Goal: Book appointment/travel/reservation

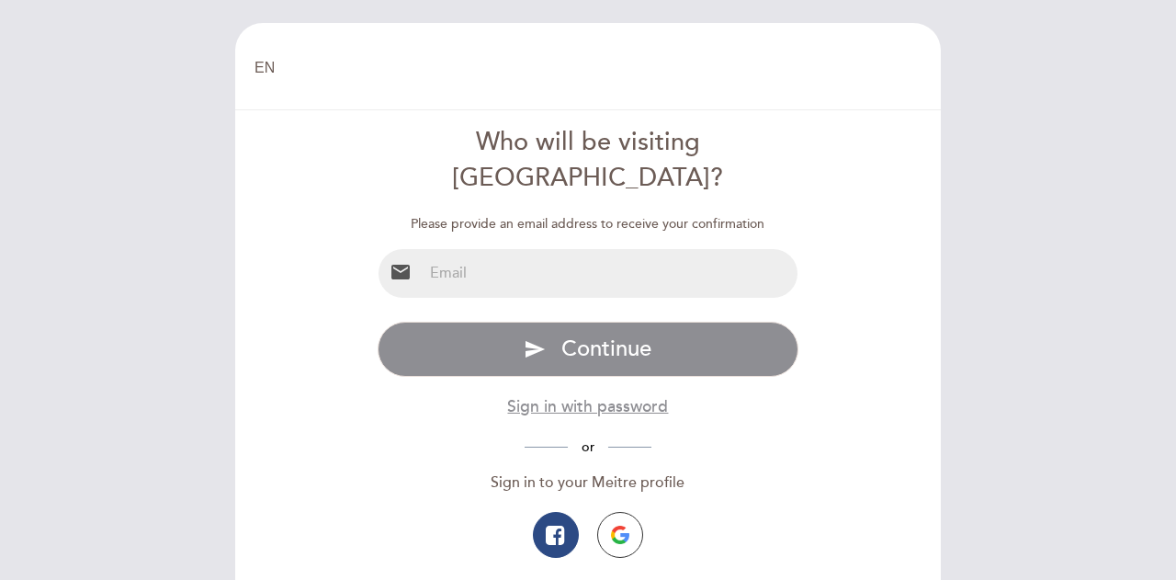
click at [590, 249] on input "email" at bounding box center [611, 273] width 376 height 49
type input "[EMAIL_ADDRESS][DOMAIN_NAME]"
click at [579, 335] on span "Continue" at bounding box center [606, 348] width 90 height 27
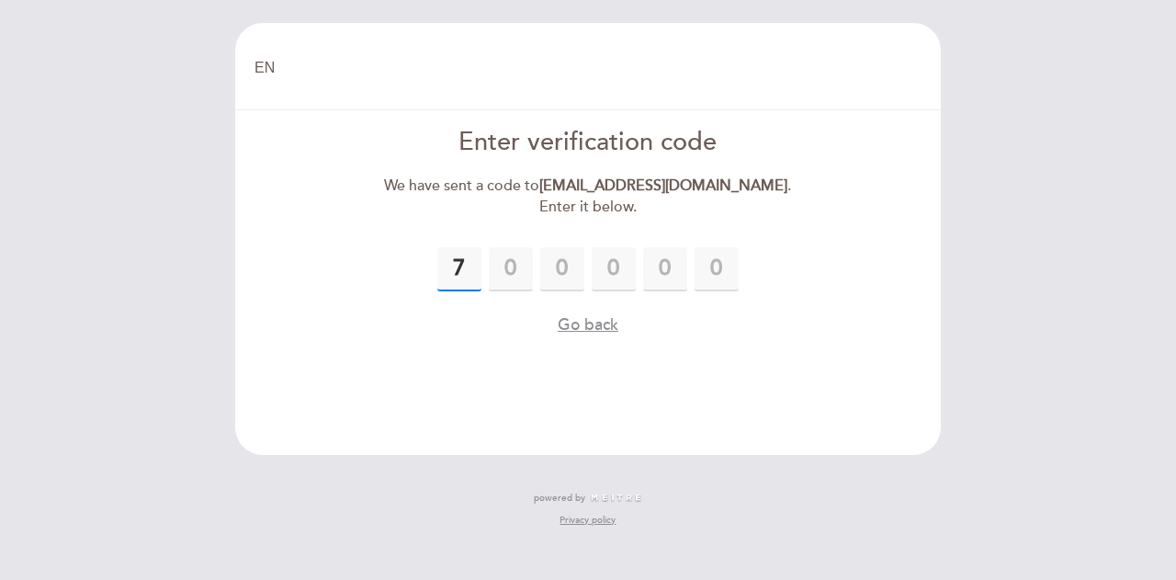
type input "7"
type input "9"
type input "4"
type input "1"
type input "5"
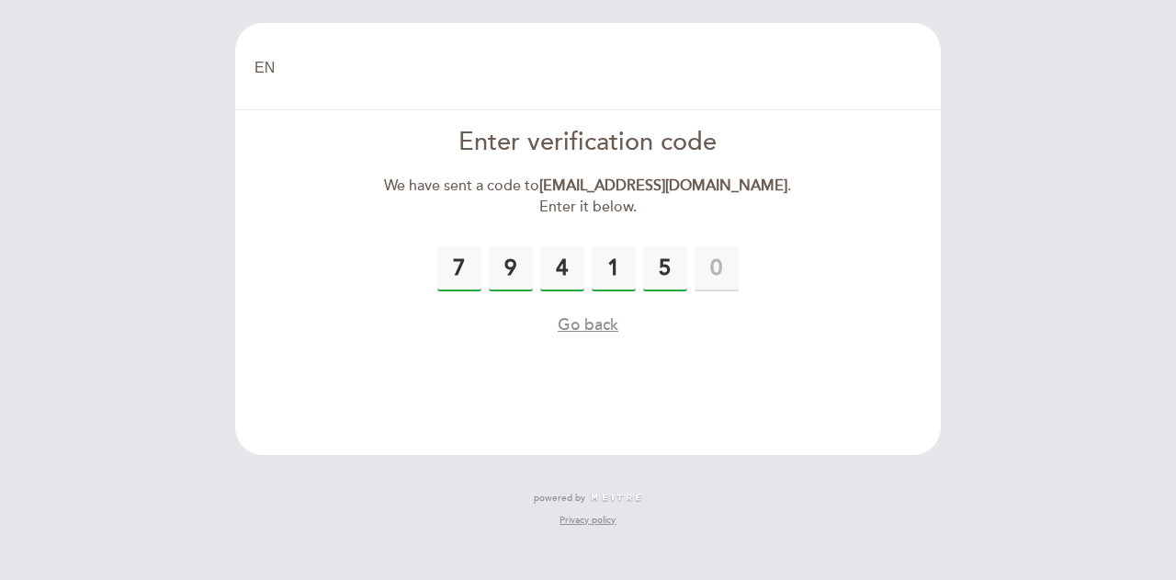
drag, startPoint x: 553, startPoint y: 265, endPoint x: 715, endPoint y: 254, distance: 162.1
click at [715, 254] on div "7 9 4 1 5" at bounding box center [588, 269] width 422 height 44
click at [678, 269] on input "5" at bounding box center [665, 269] width 44 height 44
click at [576, 266] on input "text" at bounding box center [562, 269] width 44 height 44
type input "8"
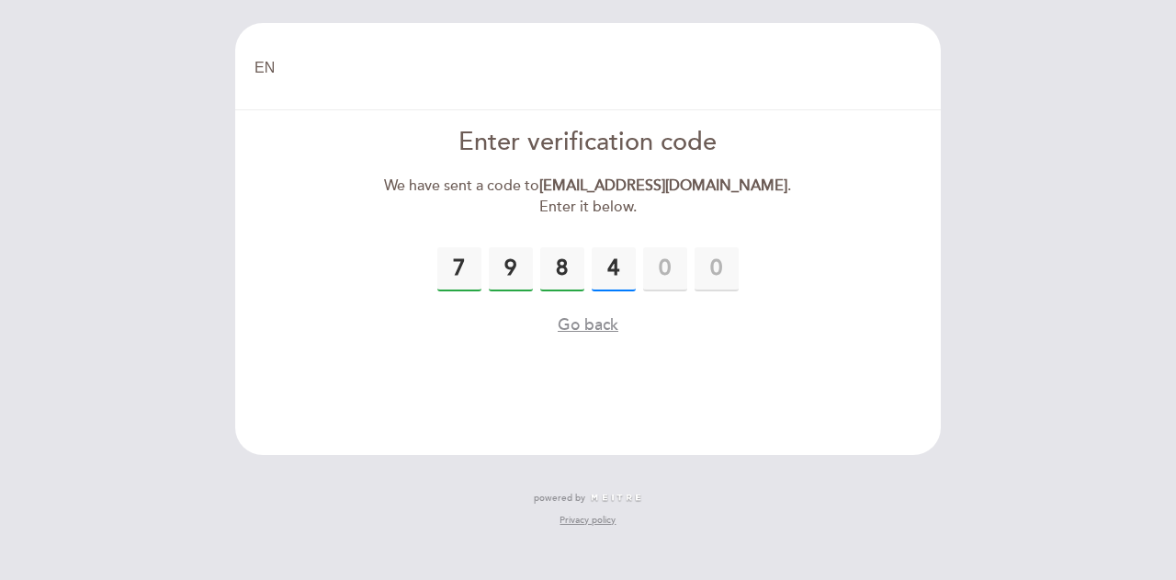
type input "4"
type input "5"
click at [676, 265] on input "5" at bounding box center [665, 269] width 44 height 44
type input "4"
click at [684, 265] on input "text" at bounding box center [665, 269] width 44 height 44
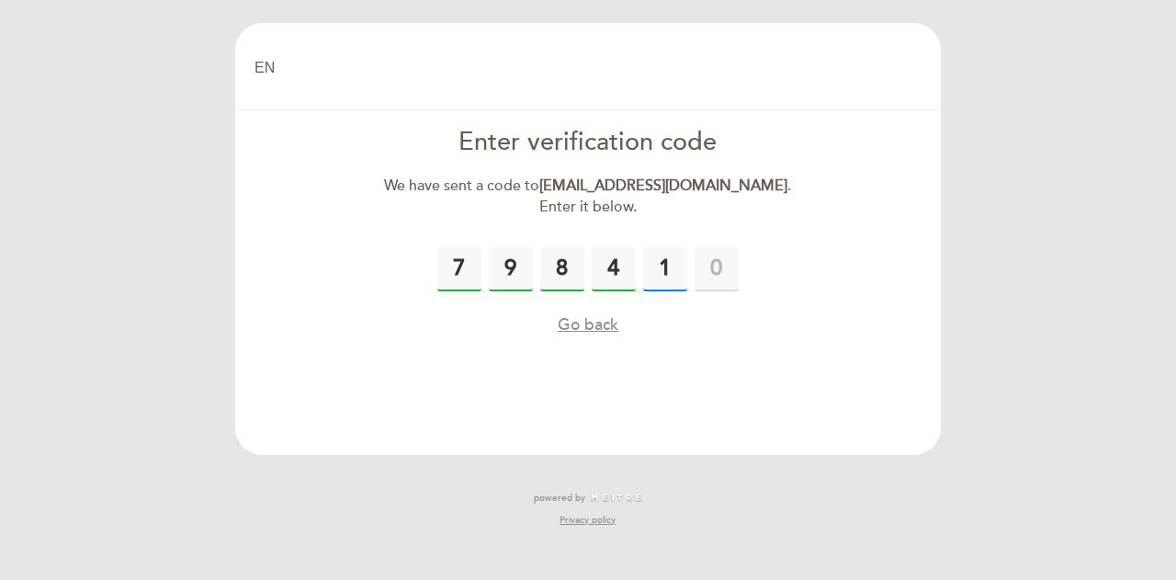
type input "1"
click at [702, 265] on input "text" at bounding box center [716, 269] width 44 height 44
type input "5"
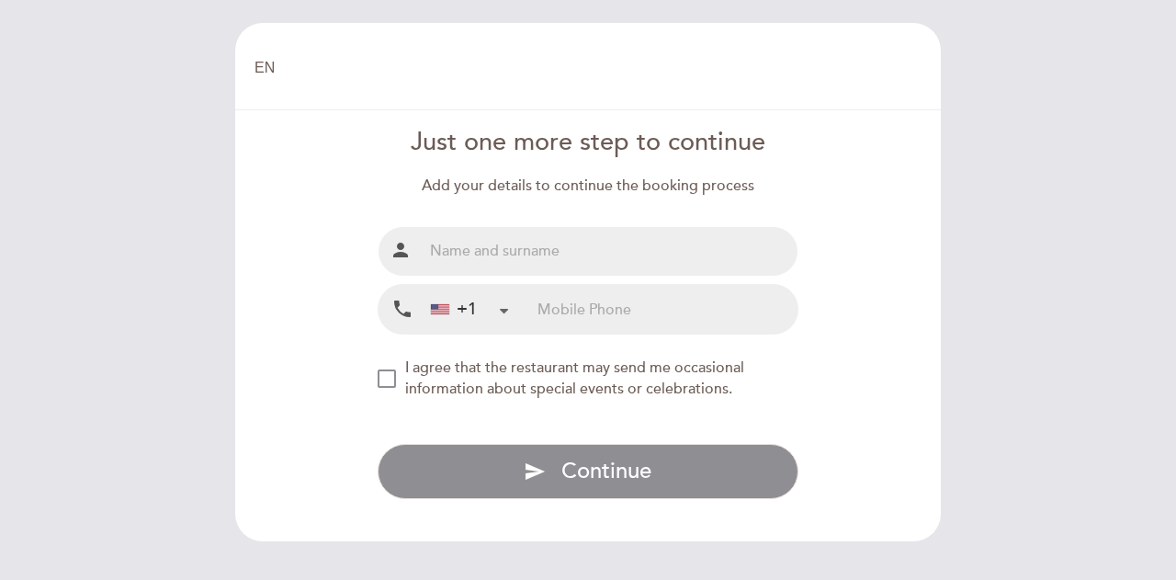
click at [538, 261] on input "text" at bounding box center [611, 251] width 376 height 49
type input "[PERSON_NAME] [PERSON_NAME]"
click at [583, 299] on input "tel" at bounding box center [667, 309] width 260 height 49
type input "4156192757"
click at [569, 474] on span "Continue" at bounding box center [606, 470] width 90 height 27
